Goal: Find specific page/section: Find specific page/section

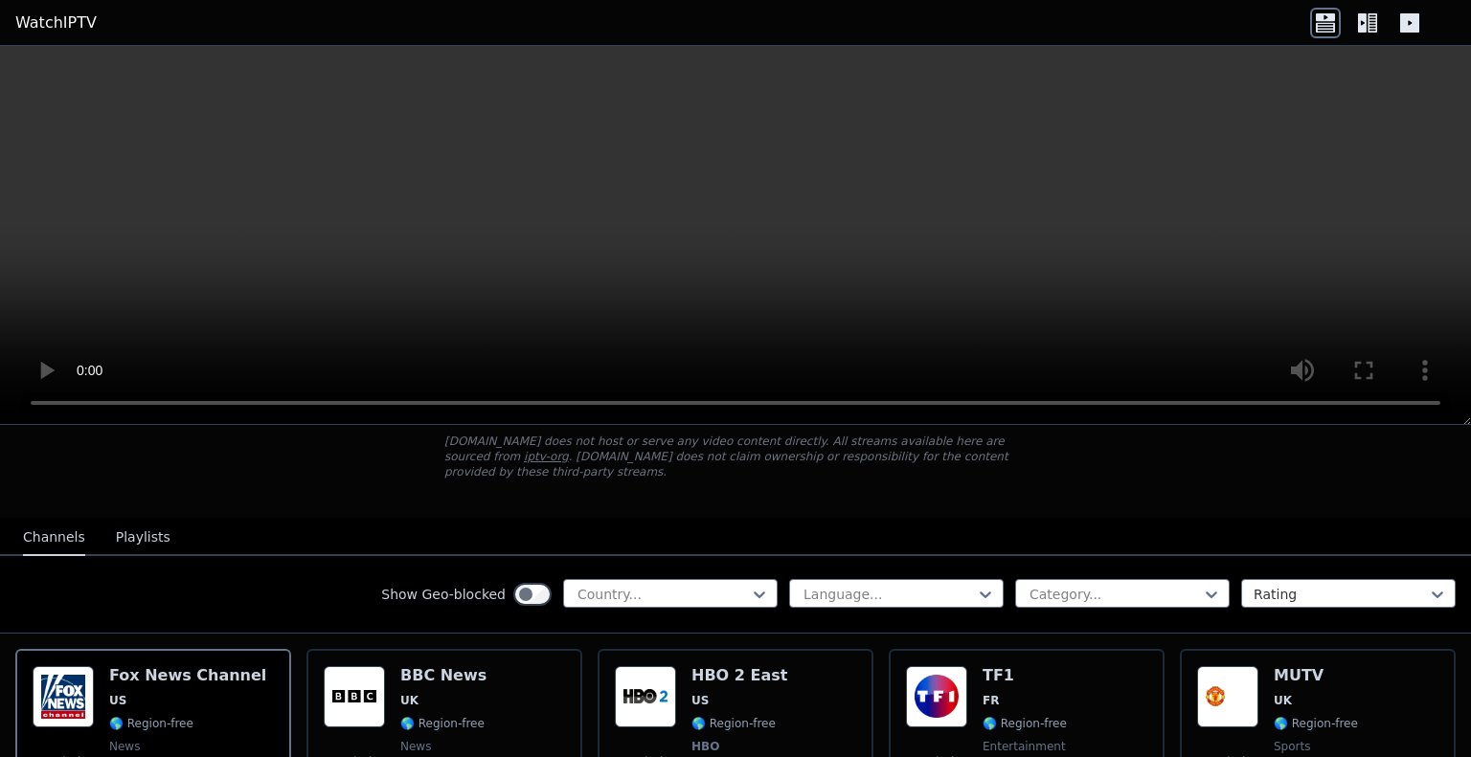
scroll to position [192, 0]
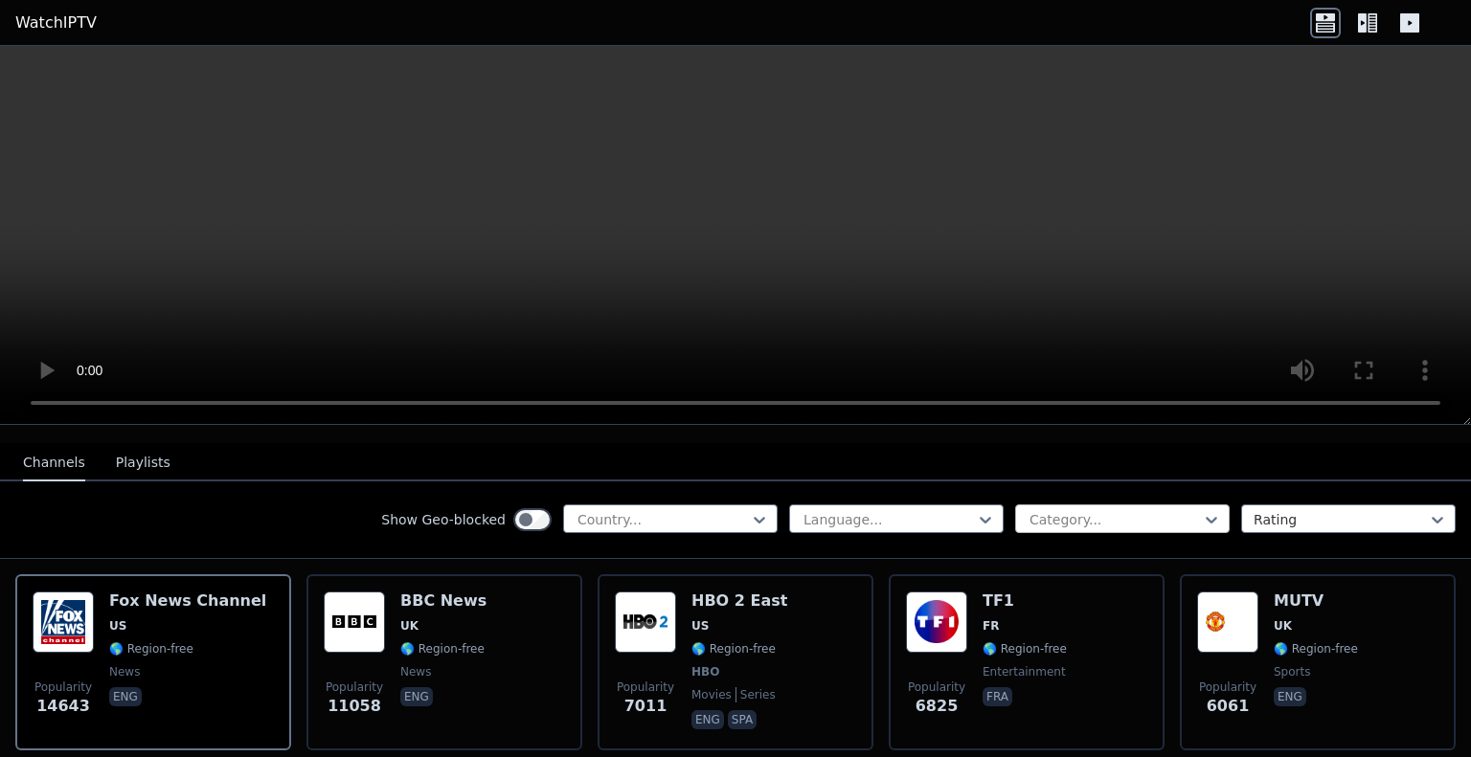
click at [1057, 510] on div at bounding box center [1114, 519] width 174 height 19
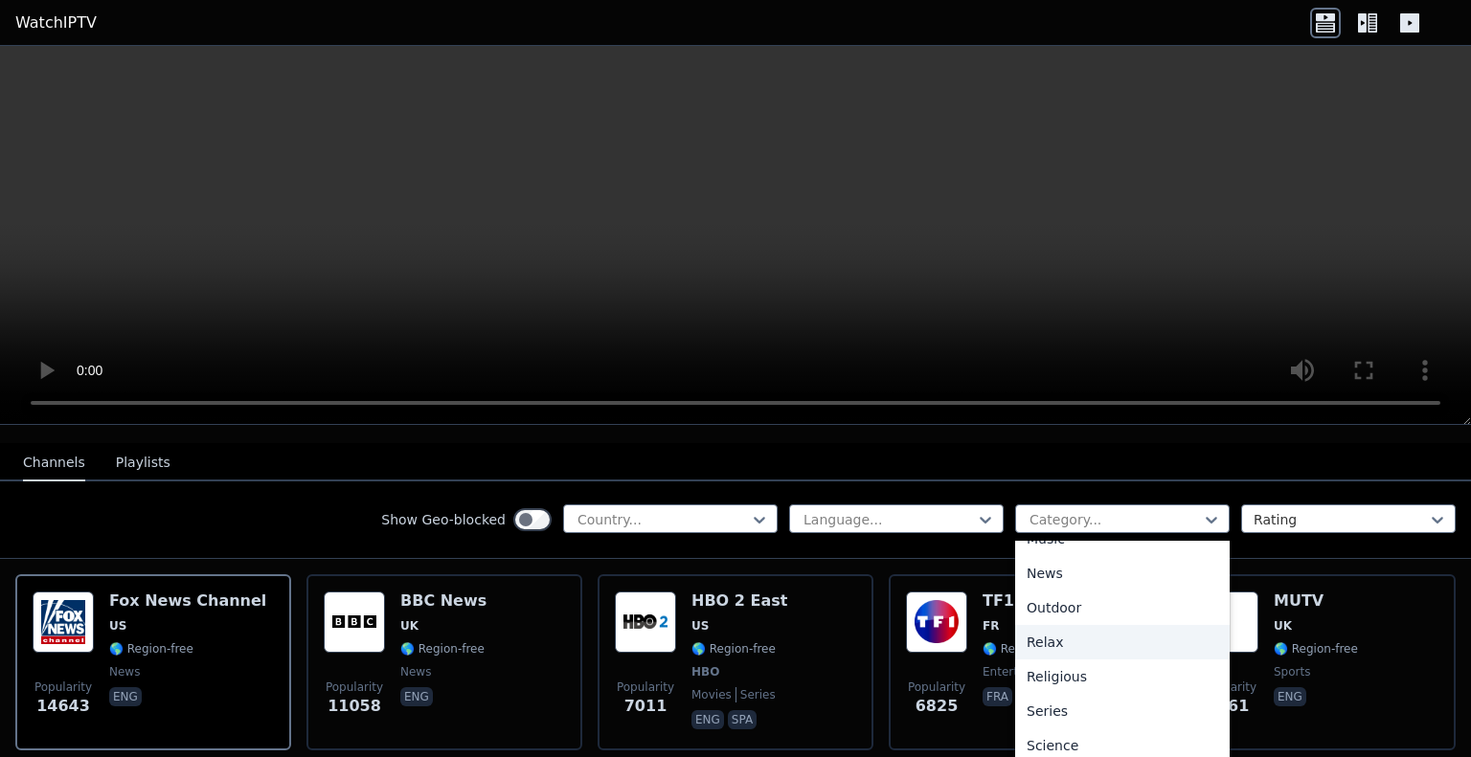
scroll to position [670, 0]
click at [1051, 706] on div "Sports" at bounding box center [1122, 719] width 214 height 34
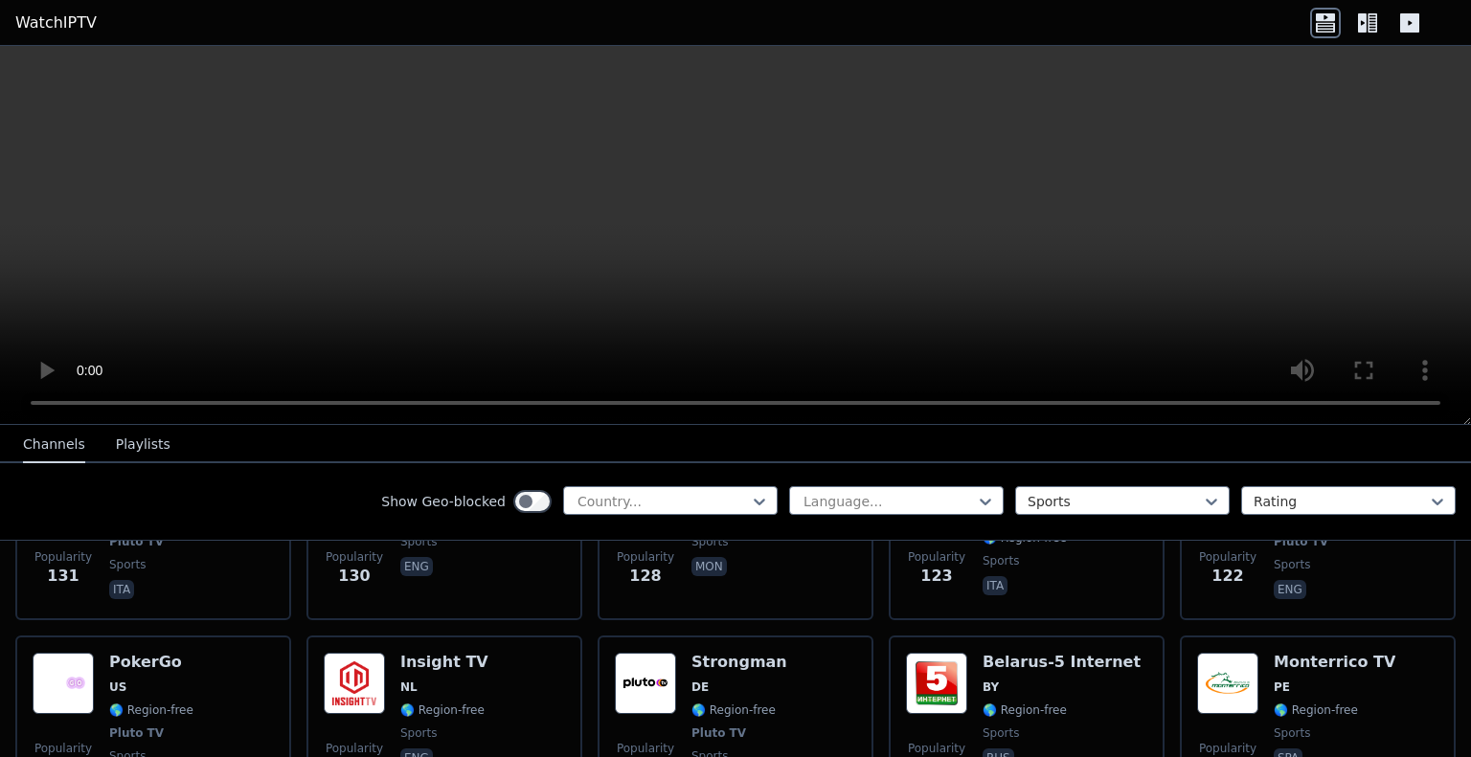
scroll to position [3447, 0]
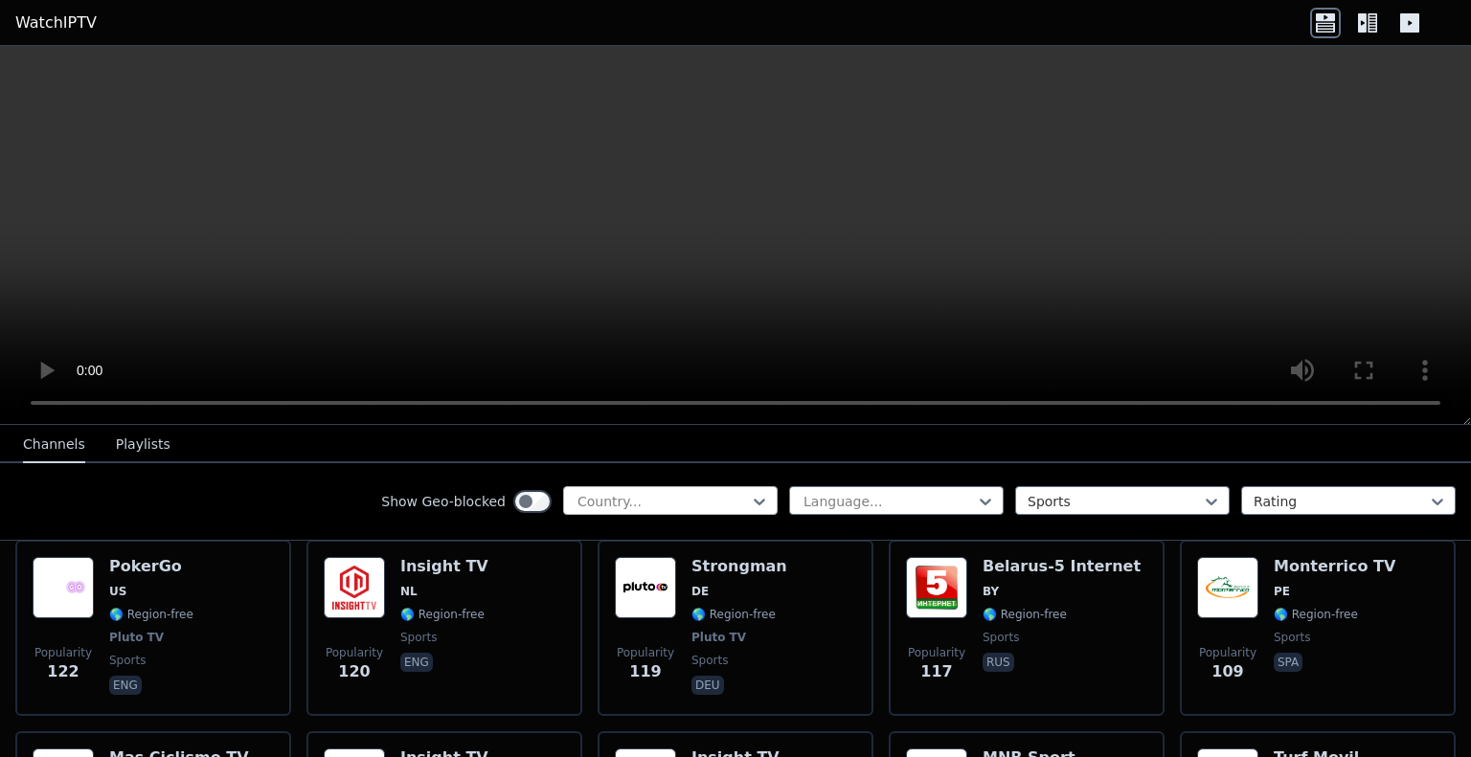
click at [577, 496] on div at bounding box center [662, 501] width 174 height 19
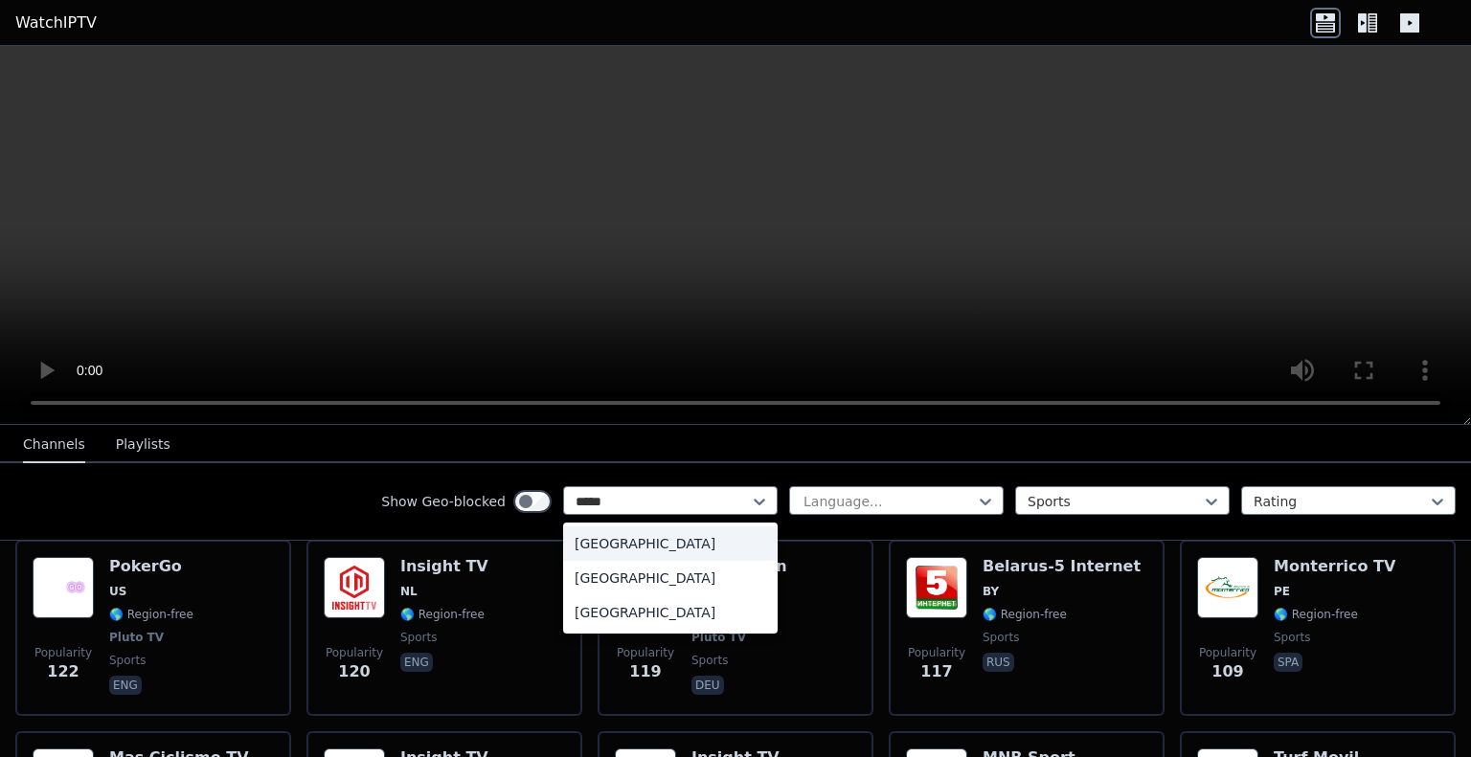
type input "******"
click at [615, 612] on div "[GEOGRAPHIC_DATA]" at bounding box center [670, 613] width 214 height 34
